Goal: Transaction & Acquisition: Obtain resource

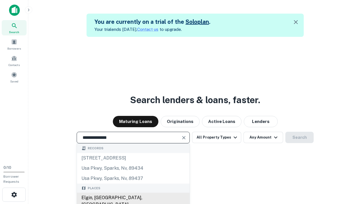
click at [133, 198] on div "Elgin, [GEOGRAPHIC_DATA], [GEOGRAPHIC_DATA]" at bounding box center [133, 201] width 113 height 17
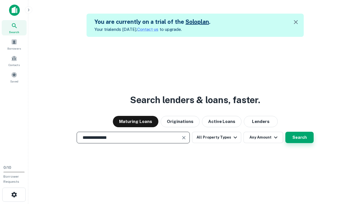
type input "**********"
click at [300, 137] on button "Search" at bounding box center [300, 137] width 28 height 11
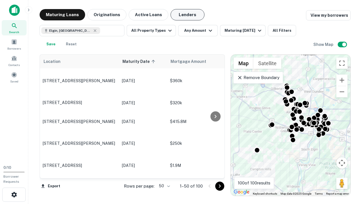
click at [188, 15] on button "Lenders" at bounding box center [188, 14] width 34 height 11
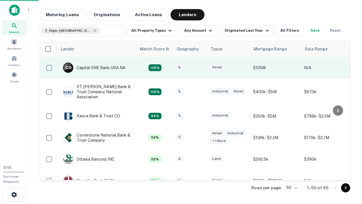
click at [201, 68] on div "IL" at bounding box center [190, 68] width 28 height 8
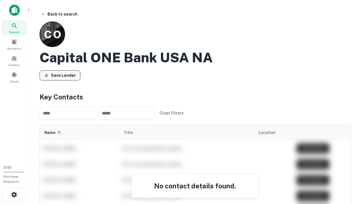
click at [60, 75] on button "Save Lender" at bounding box center [60, 75] width 41 height 10
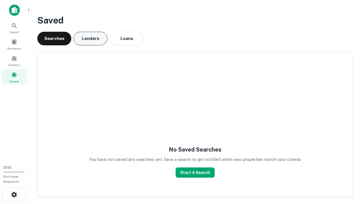
click at [91, 39] on button "Lenders" at bounding box center [91, 39] width 34 height 14
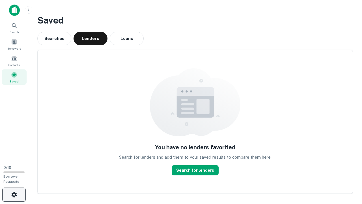
click at [14, 194] on icon "button" at bounding box center [14, 194] width 7 height 7
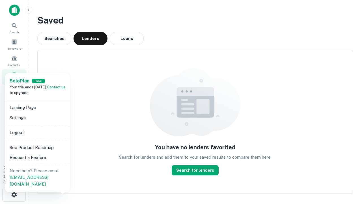
click at [37, 132] on li "Logout" at bounding box center [37, 132] width 61 height 10
